Goal: Task Accomplishment & Management: Manage account settings

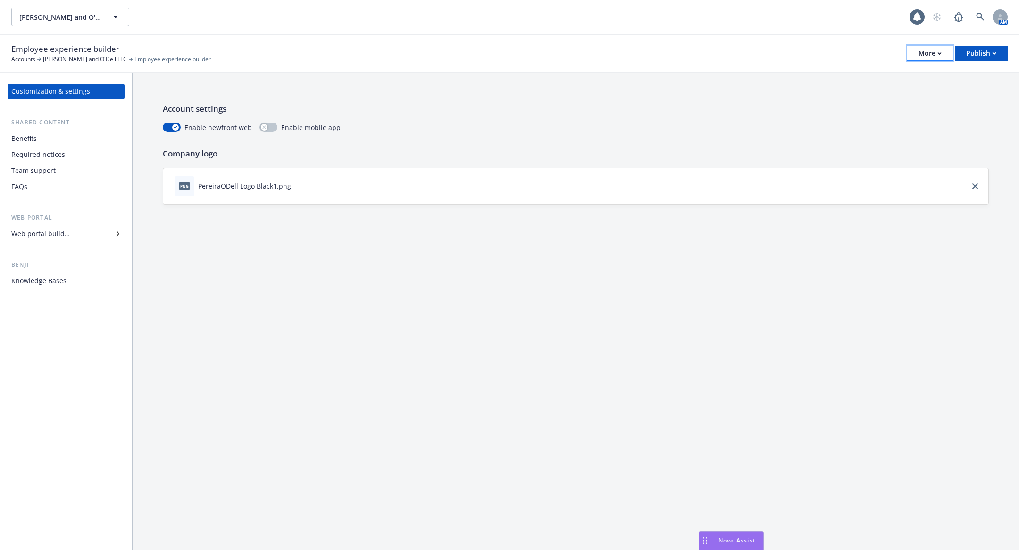
click at [931, 50] on div "More" at bounding box center [929, 53] width 23 height 14
click at [925, 93] on link "Copy portal link" at bounding box center [883, 93] width 140 height 19
drag, startPoint x: 103, startPoint y: 58, endPoint x: 43, endPoint y: 60, distance: 59.5
click at [43, 60] on div "[PERSON_NAME] and O'Dell LLC" at bounding box center [88, 59] width 90 height 8
copy link "[PERSON_NAME] and O'Dell LLC"
